Goal: Task Accomplishment & Management: Manage account settings

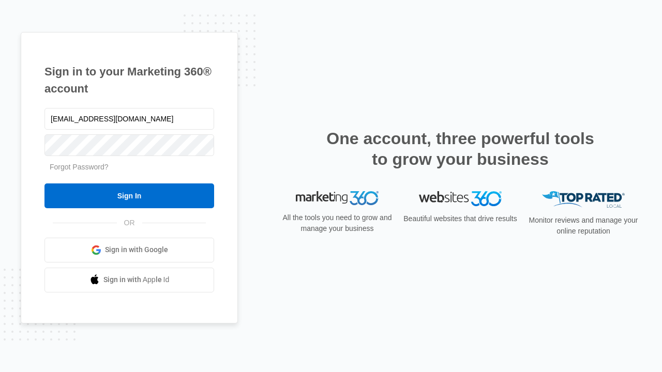
type input "[EMAIL_ADDRESS][DOMAIN_NAME]"
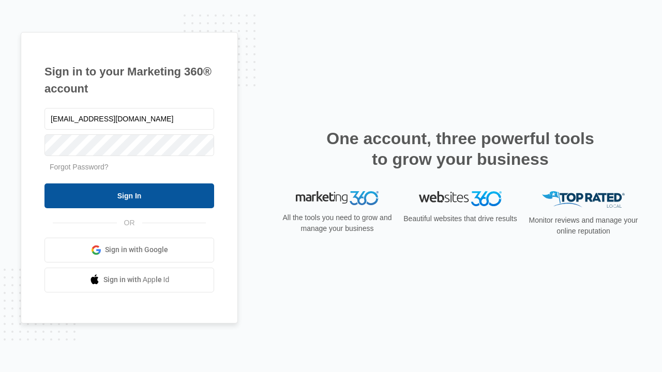
click at [129, 195] on input "Sign In" at bounding box center [129, 196] width 170 height 25
